Goal: Find specific fact

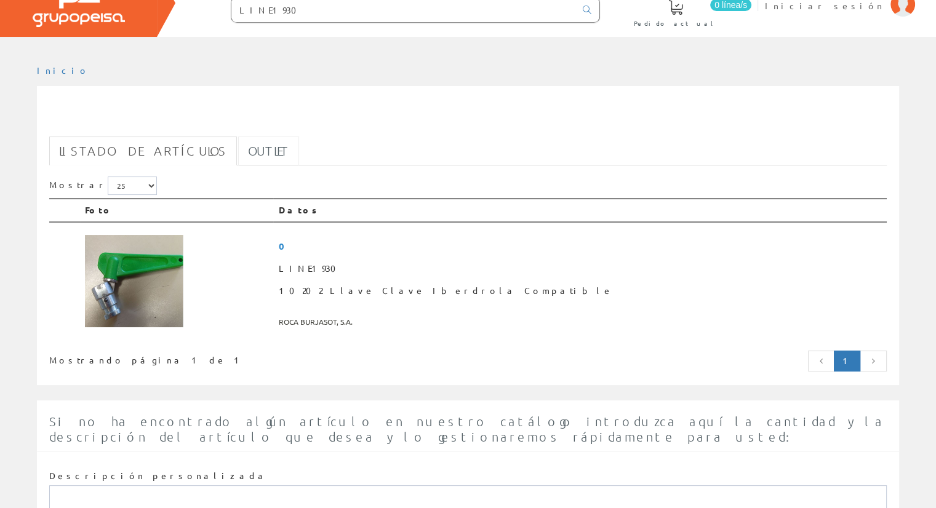
scroll to position [185, 0]
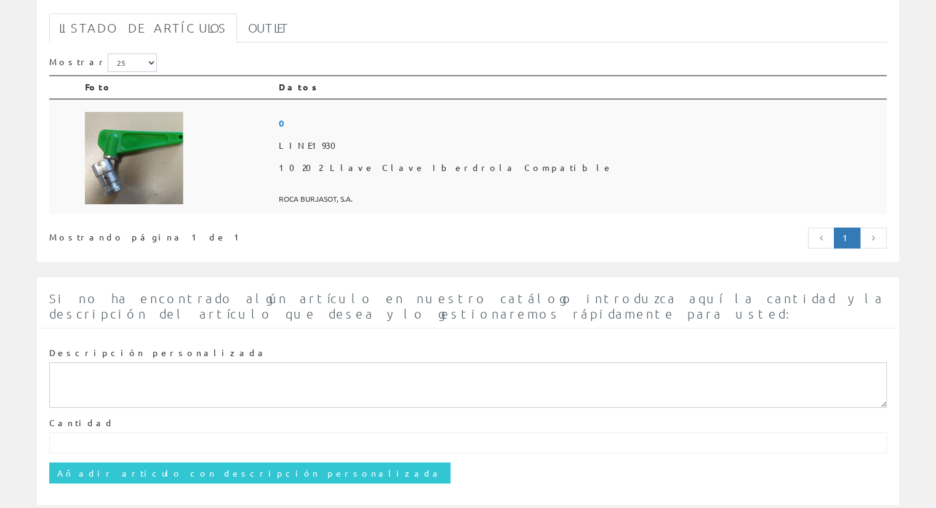
click at [438, 144] on span "LINE1930" at bounding box center [579, 146] width 603 height 22
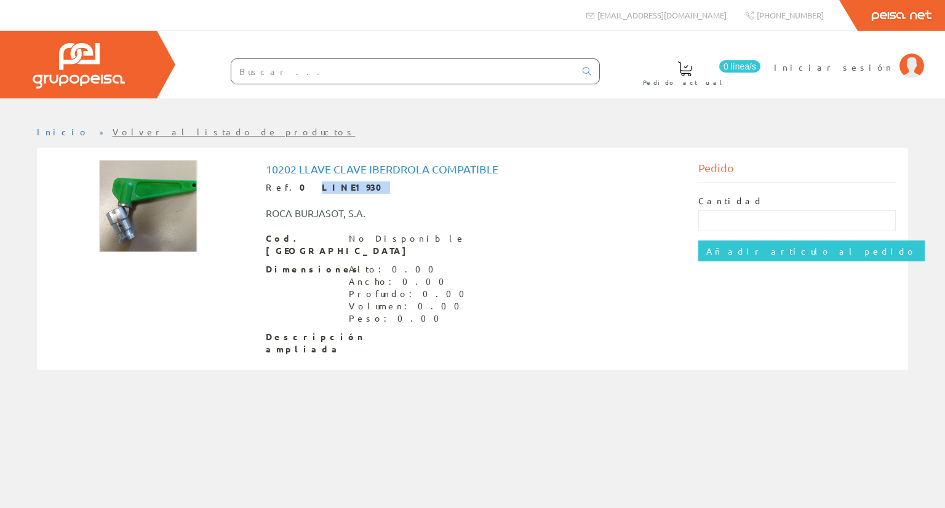
drag, startPoint x: 328, startPoint y: 185, endPoint x: 290, endPoint y: 183, distance: 38.2
click at [290, 183] on div "Ref. 0 LINE1930" at bounding box center [473, 187] width 414 height 12
copy strong "LINE1930"
click at [47, 133] on link "Inicio" at bounding box center [63, 131] width 52 height 11
